Goal: Information Seeking & Learning: Learn about a topic

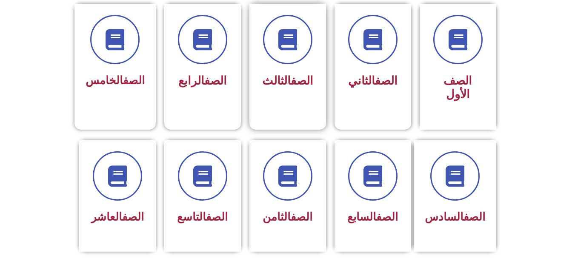
scroll to position [214, 0]
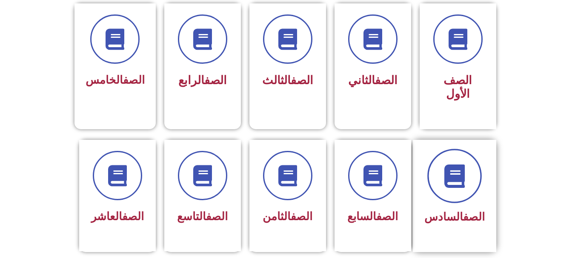
click at [447, 167] on icon at bounding box center [454, 175] width 23 height 23
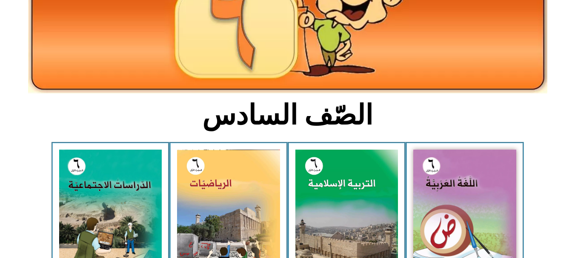
scroll to position [102, 0]
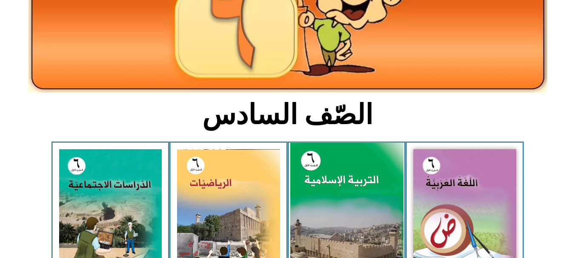
click at [358, 198] on img at bounding box center [346, 213] width 113 height 141
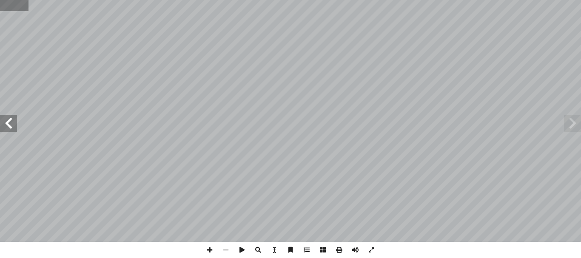
click at [11, 9] on input "text" at bounding box center [14, 5] width 29 height 11
type input "**"
click at [574, 129] on span at bounding box center [572, 123] width 17 height 17
click at [3, 123] on span at bounding box center [8, 123] width 17 height 17
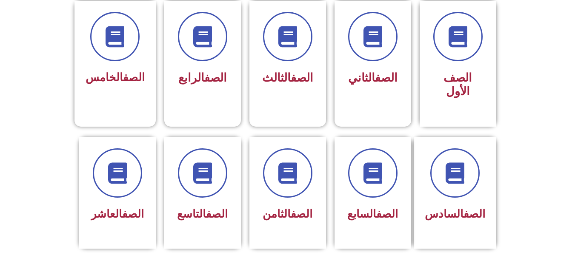
scroll to position [218, 0]
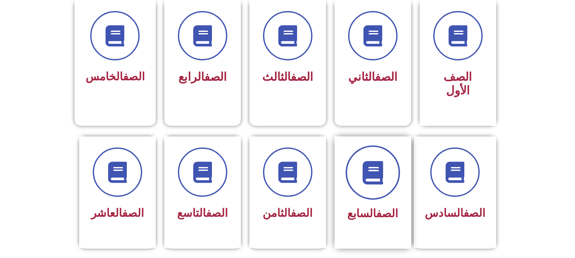
click at [372, 161] on icon at bounding box center [372, 172] width 23 height 23
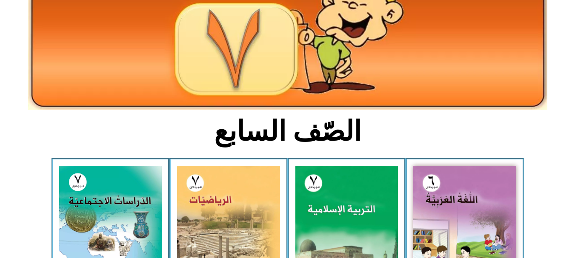
scroll to position [99, 0]
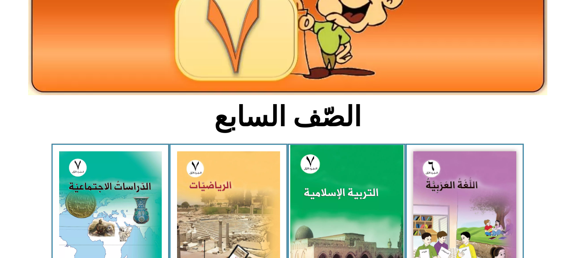
click at [358, 171] on img at bounding box center [346, 215] width 113 height 141
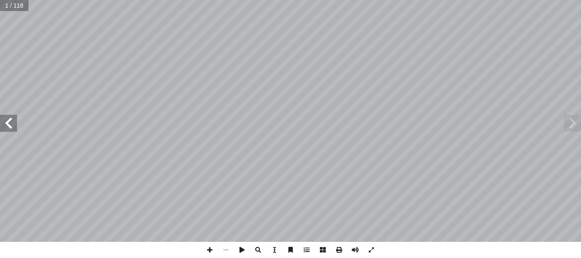
click at [14, 127] on span at bounding box center [8, 123] width 17 height 17
click at [570, 123] on span at bounding box center [572, 123] width 17 height 17
click at [21, 6] on input "text" at bounding box center [16, 5] width 33 height 11
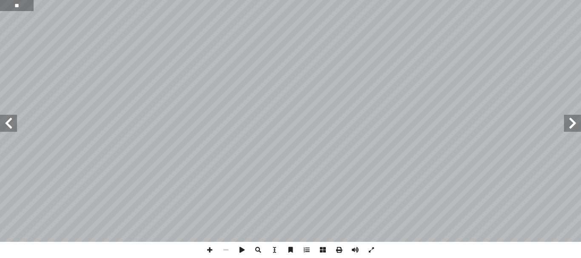
type input "**"
click at [10, 126] on span at bounding box center [8, 123] width 17 height 17
